Goal: Task Accomplishment & Management: Manage account settings

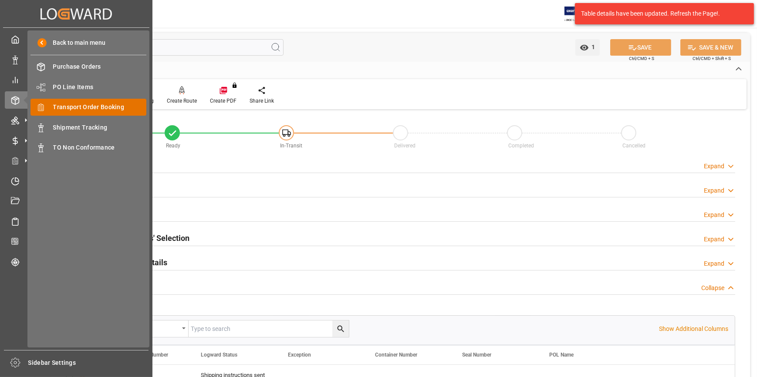
click at [102, 111] on span "Transport Order Booking" at bounding box center [100, 107] width 94 height 9
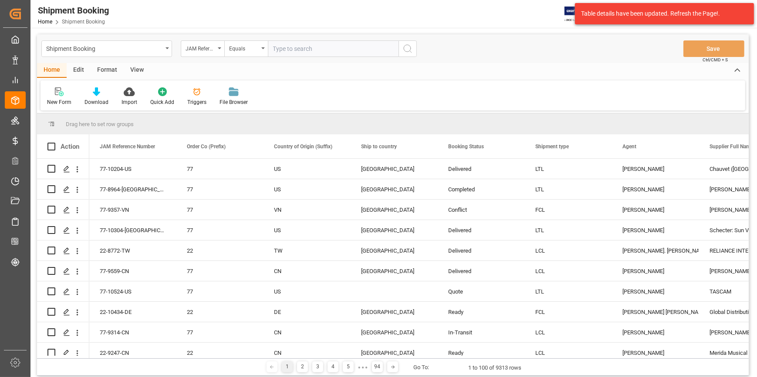
click at [303, 48] on input "text" at bounding box center [333, 48] width 131 height 17
type input "22-10430-ID"
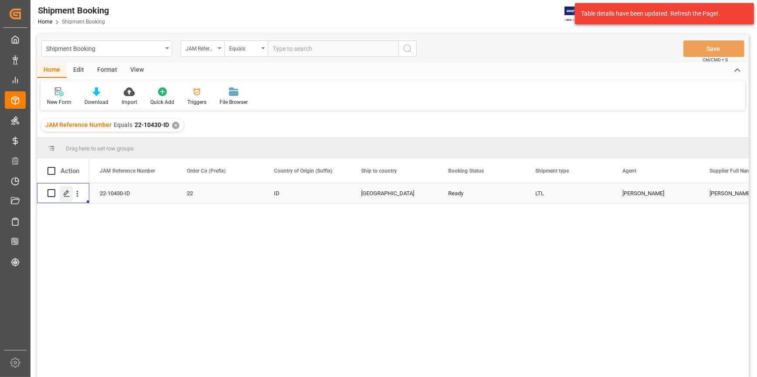
click at [63, 197] on div "Press SPACE to select this row." at bounding box center [66, 194] width 13 height 16
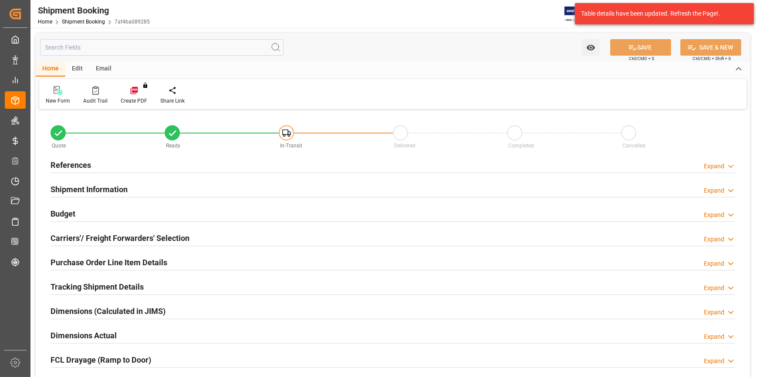
type input "0"
type input "[DATE]"
click at [81, 167] on h2 "References" at bounding box center [70, 165] width 40 height 12
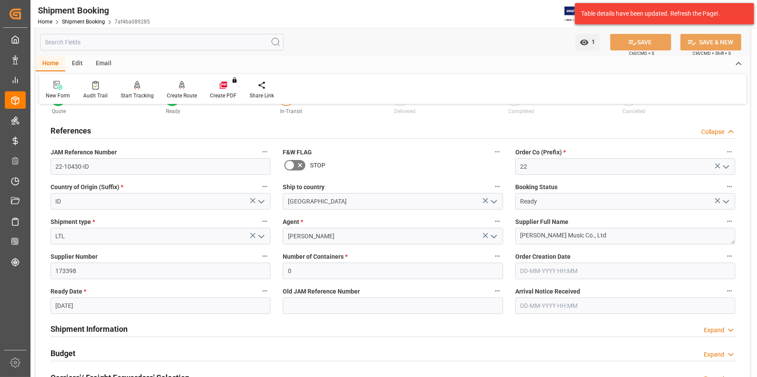
scroll to position [79, 0]
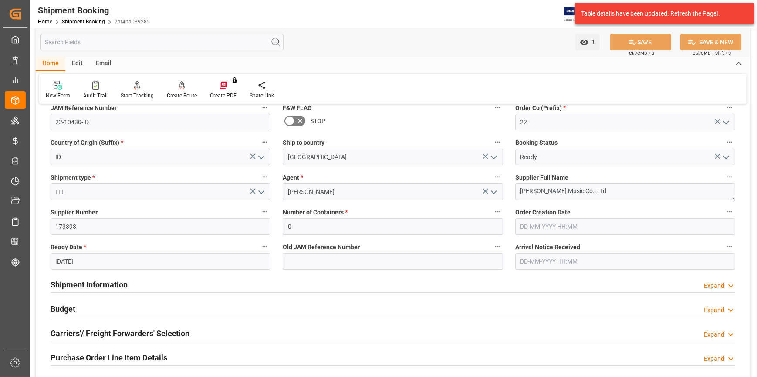
click at [69, 309] on h2 "Budget" at bounding box center [62, 309] width 25 height 12
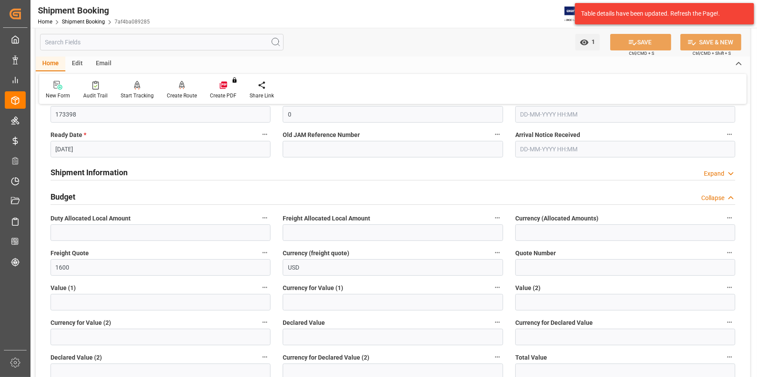
scroll to position [198, 0]
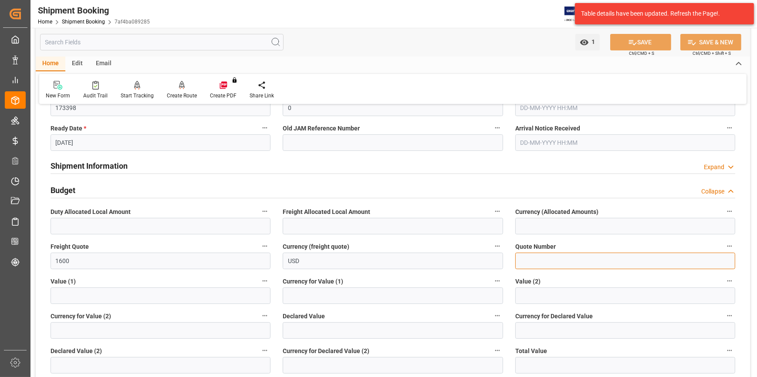
click at [543, 259] on input at bounding box center [625, 261] width 220 height 17
paste input "QCVG00293851 -6408632040"
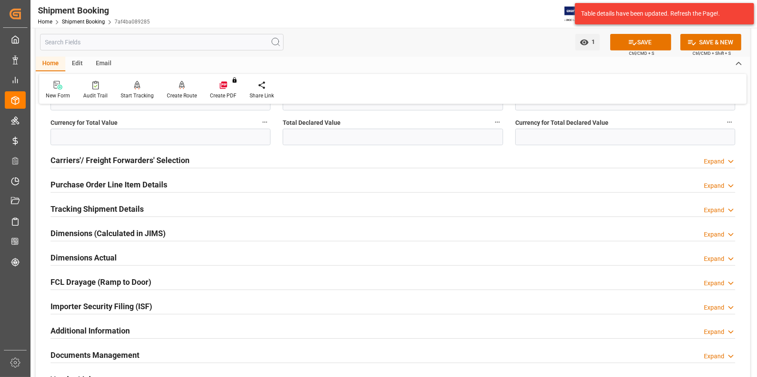
scroll to position [554, 0]
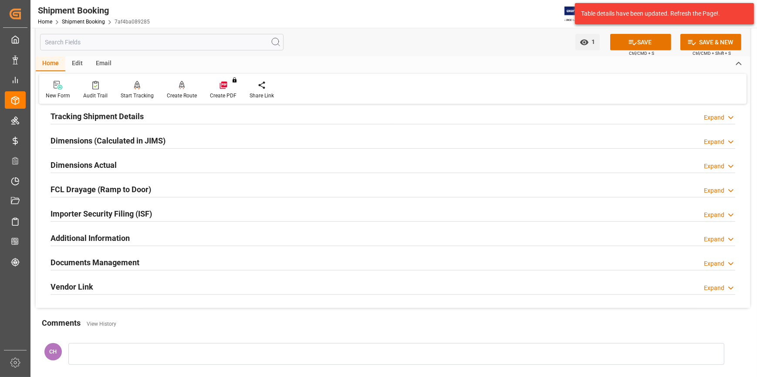
type input "QCVG00293851 -6408632040"
click at [94, 262] on h2 "Documents Management" at bounding box center [94, 263] width 89 height 12
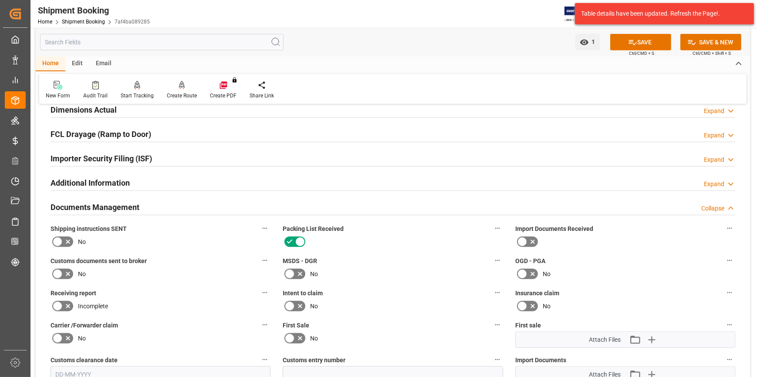
scroll to position [673, 0]
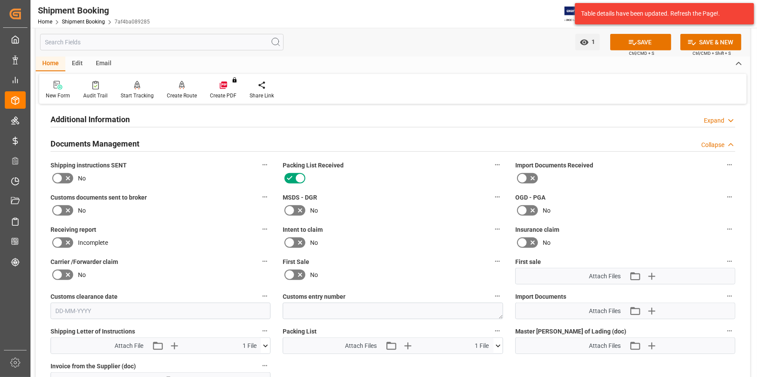
click at [60, 174] on icon at bounding box center [57, 178] width 10 height 10
click at [0, 0] on input "checkbox" at bounding box center [0, 0] width 0 height 0
click at [526, 210] on icon at bounding box center [522, 210] width 10 height 10
click at [0, 0] on input "checkbox" at bounding box center [0, 0] width 0 height 0
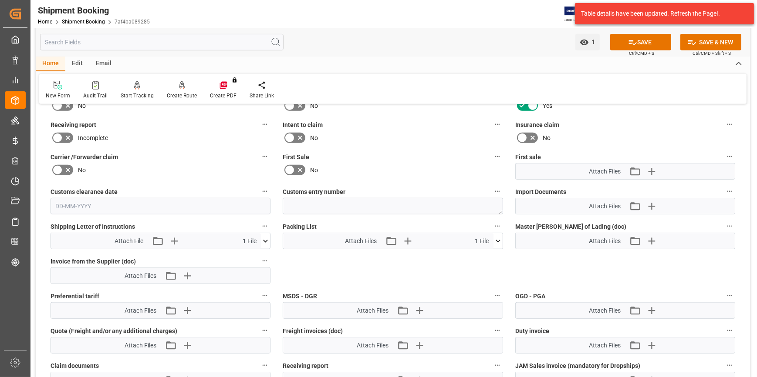
scroll to position [791, 0]
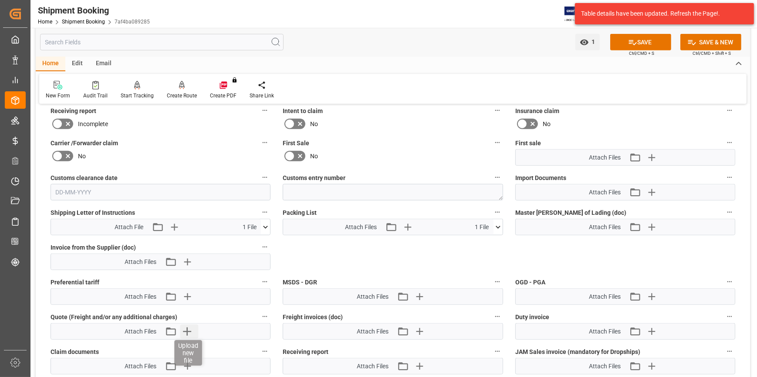
click at [186, 333] on icon "button" at bounding box center [187, 332] width 14 height 14
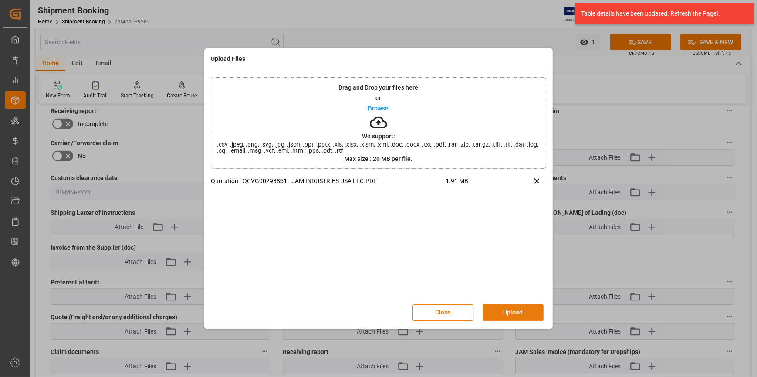
click at [517, 309] on button "Upload" at bounding box center [512, 313] width 61 height 17
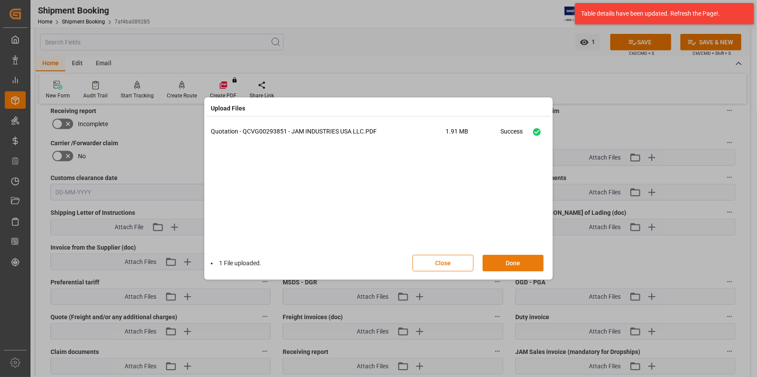
click at [509, 265] on button "Done" at bounding box center [512, 263] width 61 height 17
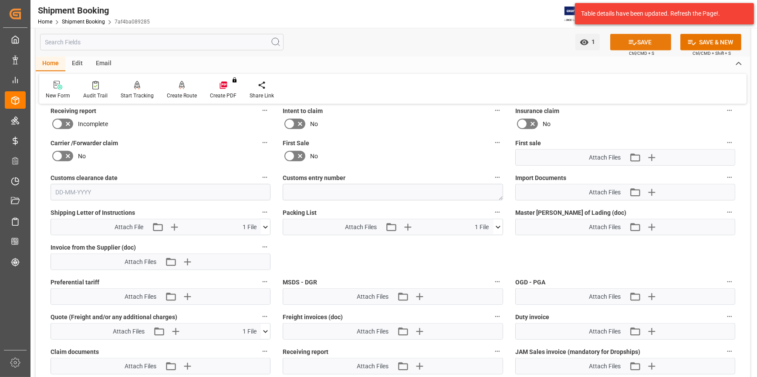
click at [636, 44] on button "SAVE" at bounding box center [640, 42] width 61 height 17
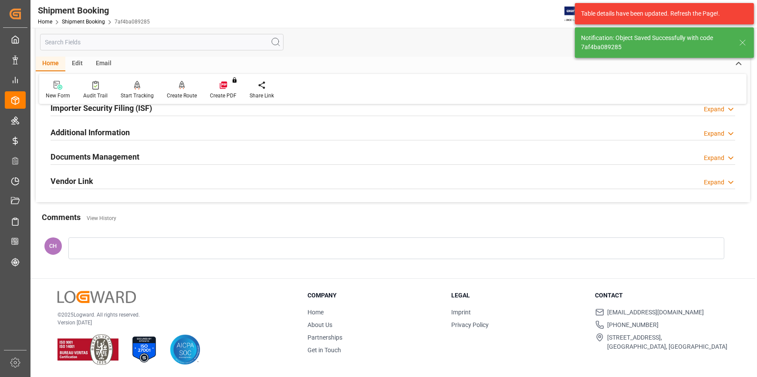
scroll to position [275, 0]
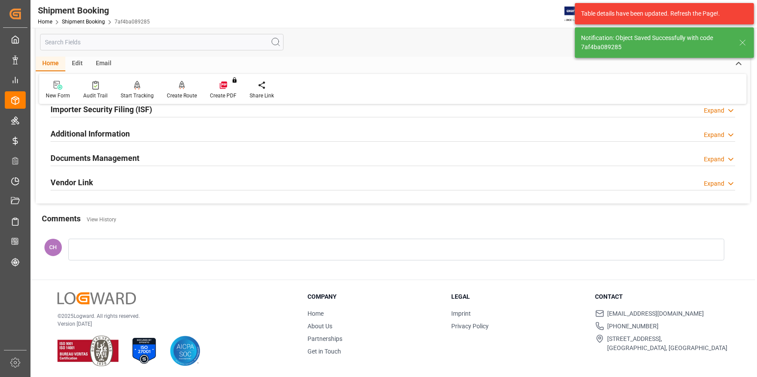
click at [123, 153] on h2 "Documents Management" at bounding box center [94, 158] width 89 height 12
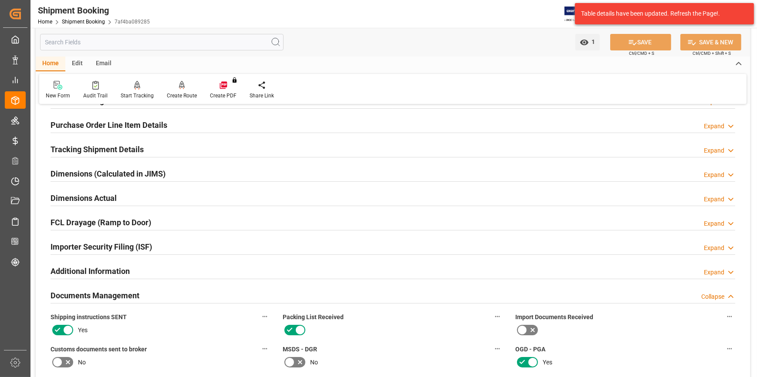
scroll to position [92, 0]
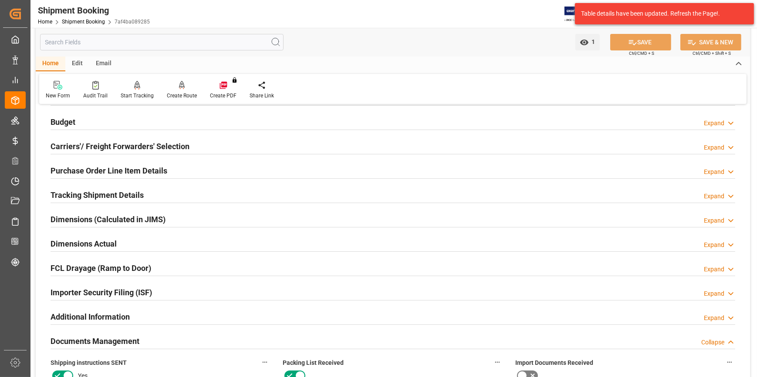
click at [78, 148] on h2 "Carriers'/ Freight Forwarders' Selection" at bounding box center [119, 147] width 139 height 12
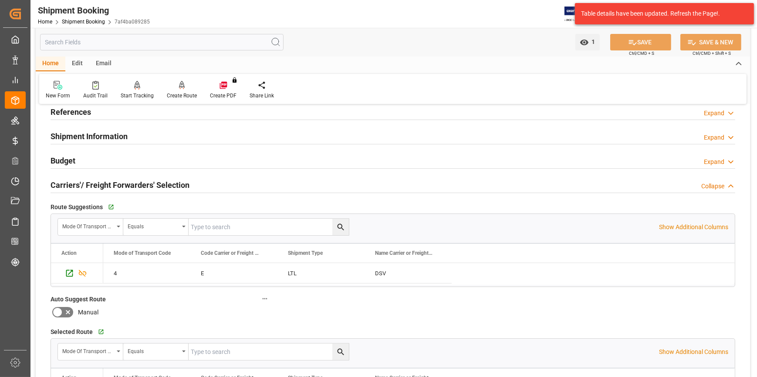
scroll to position [52, 0]
